Goal: Navigation & Orientation: Go to known website

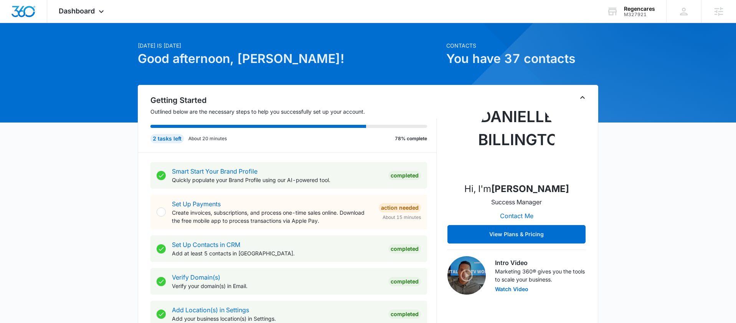
scroll to position [39, 0]
